Goal: Check status: Check status

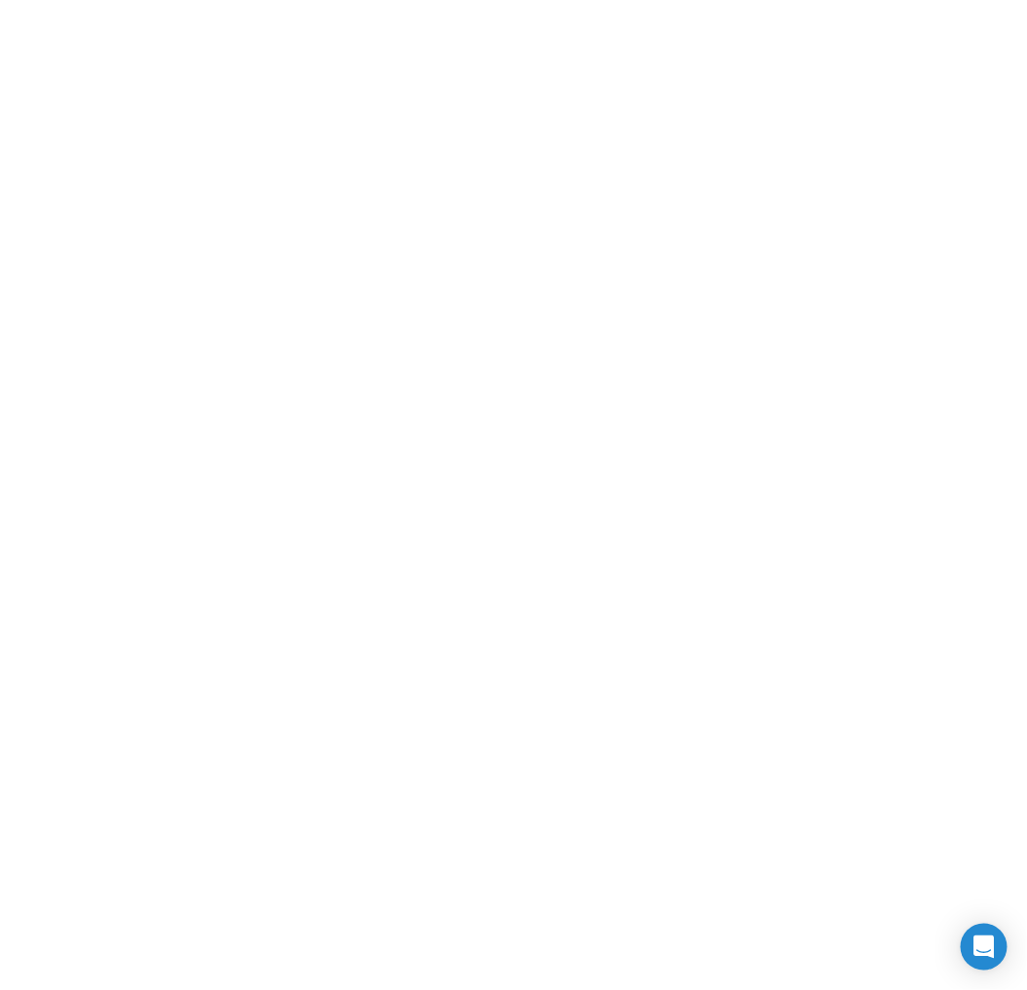
click at [790, 319] on body at bounding box center [513, 495] width 1027 height 990
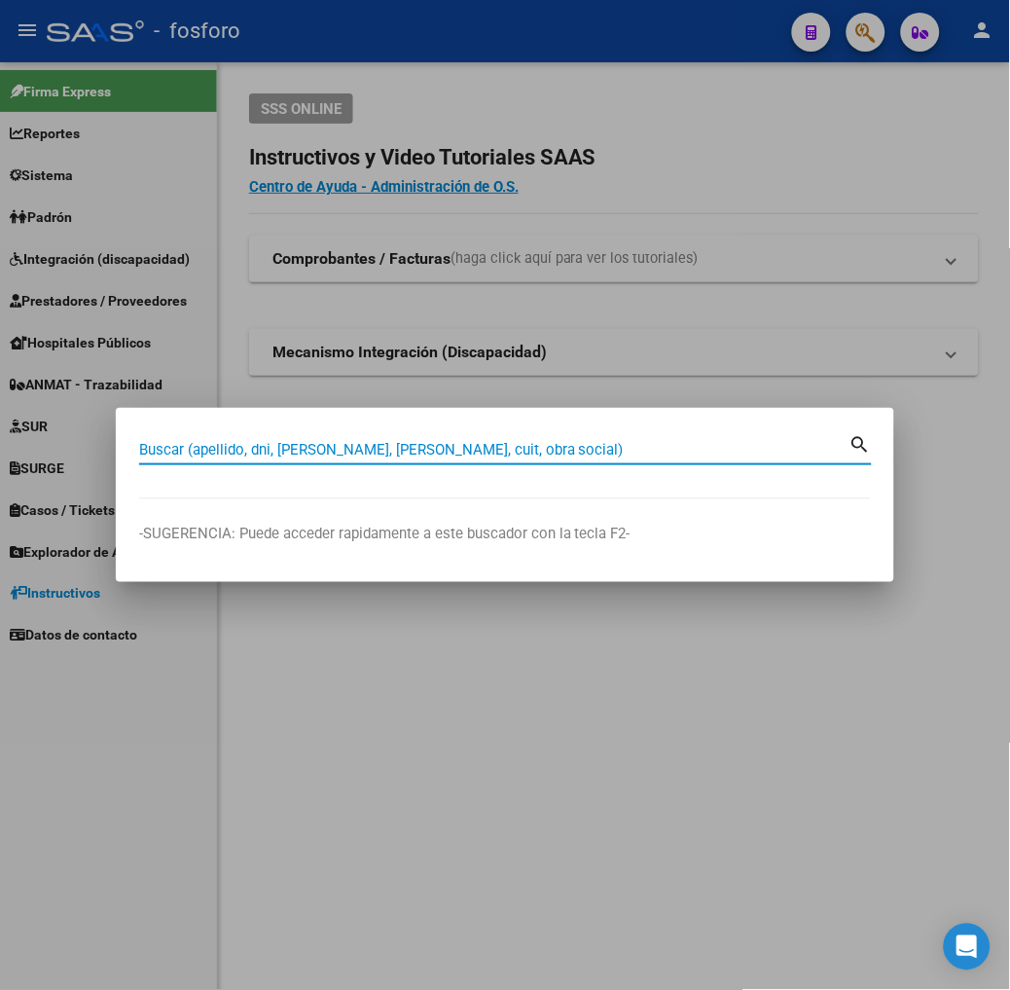
paste input "20551061176"
type input "20551061176"
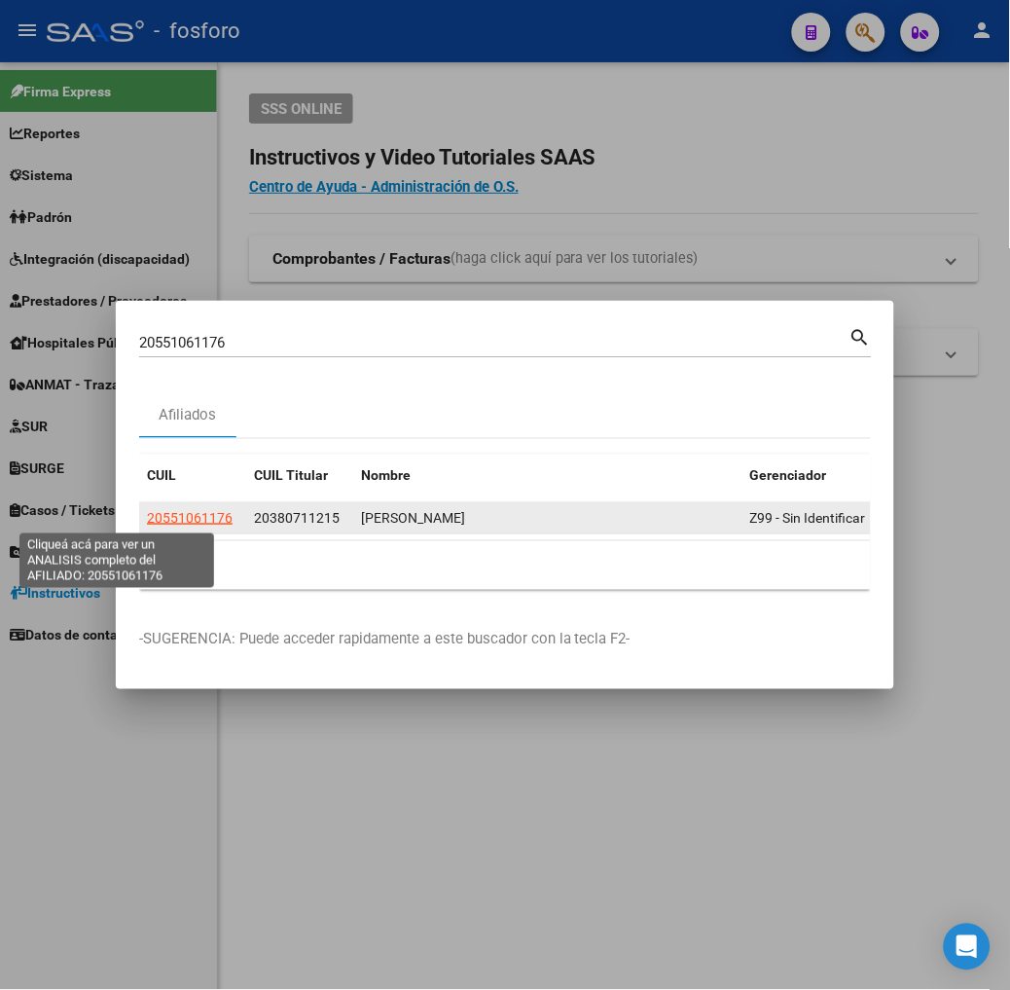
click at [147, 519] on span "20551061176" at bounding box center [190, 518] width 86 height 16
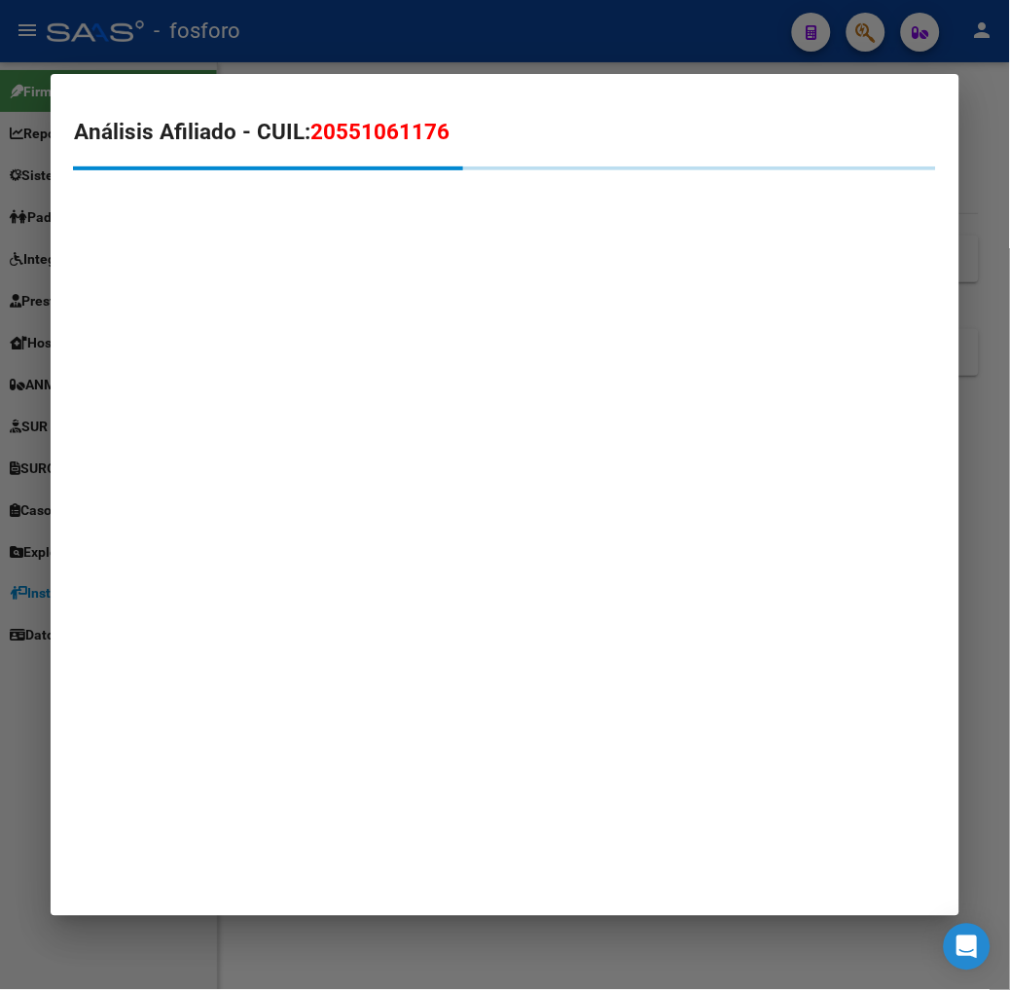
click at [699, 377] on mat-dialog-container "Análisis Afiliado - CUIL: 20551061176" at bounding box center [505, 494] width 909 height 841
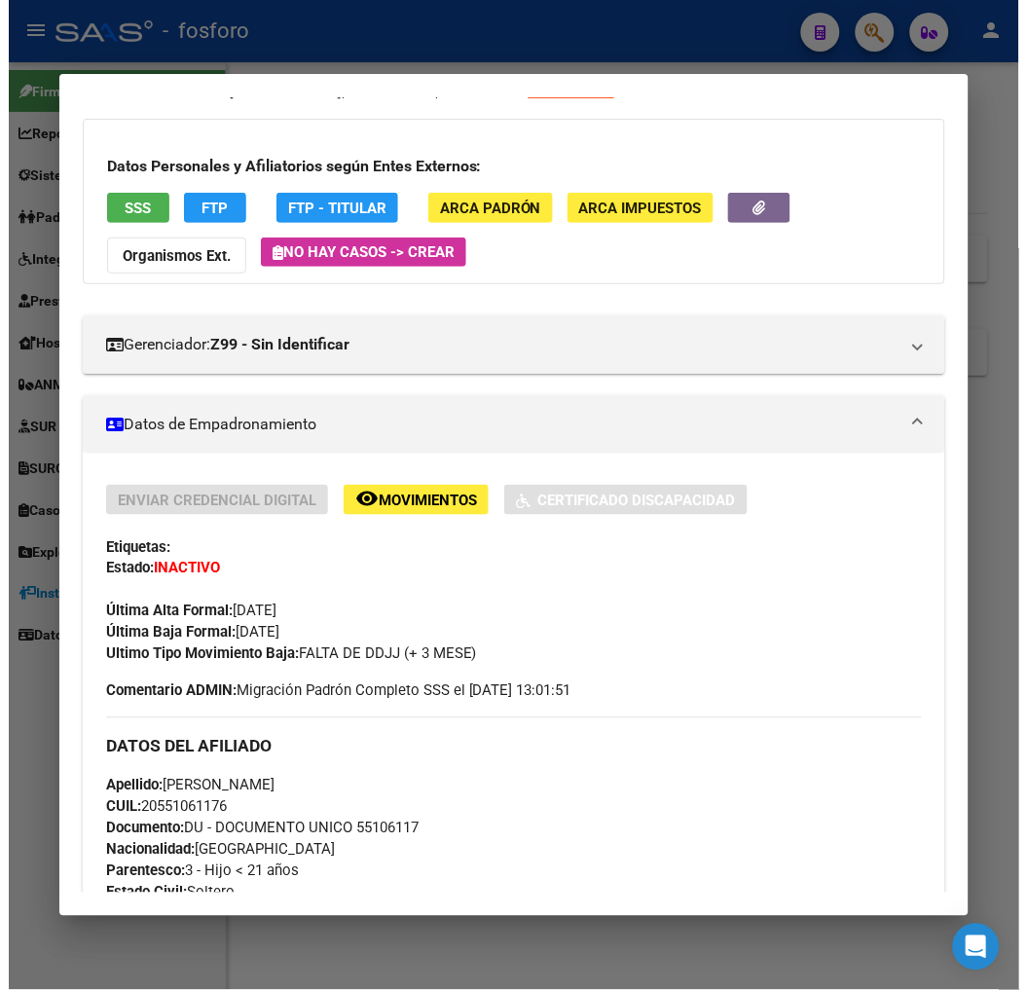
scroll to position [90, 0]
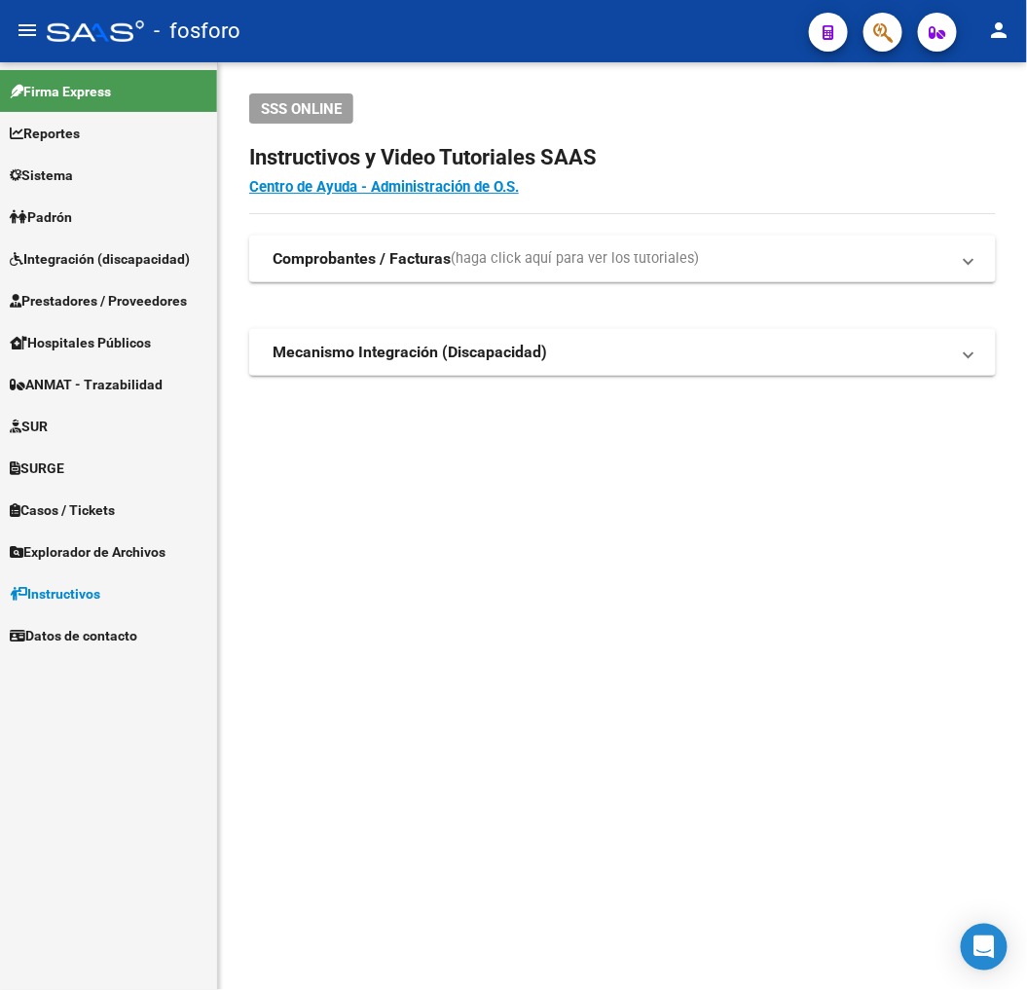
drag, startPoint x: 863, startPoint y: 640, endPoint x: 648, endPoint y: 141, distance: 543.7
click at [861, 635] on mat-sidenav-content "SSS ONLINE Instructivos y Video Tutoriales SAAS Centro de Ayuda - Administració…" at bounding box center [622, 526] width 809 height 928
